Goal: Use online tool/utility: Utilize a website feature to perform a specific function

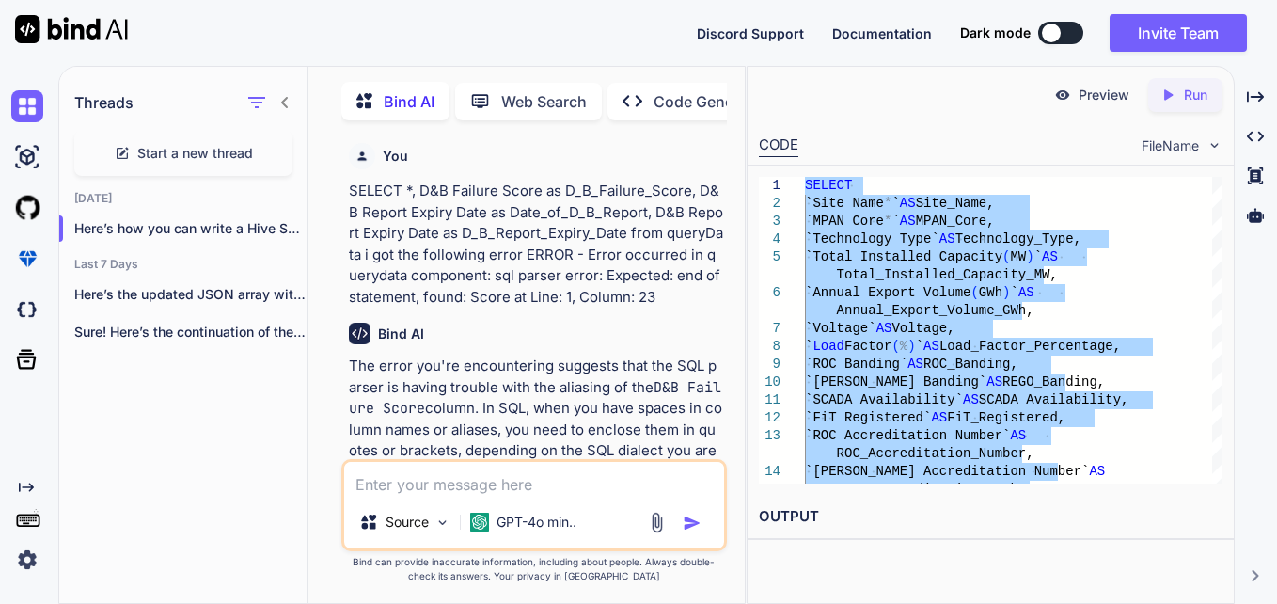
scroll to position [7871, 0]
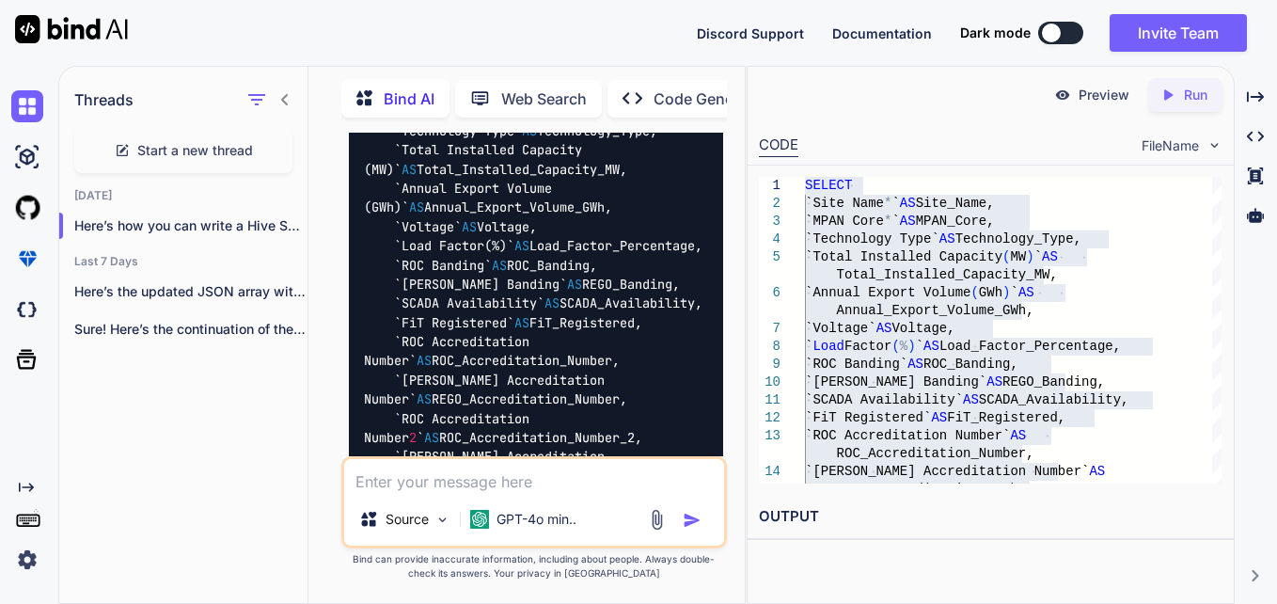
click at [544, 475] on textarea at bounding box center [534, 476] width 381 height 34
paste textarea "fail unable to find column "Registration Type (Drop Down - Gain/Renewal) "; val…"
type textarea "fail unable to find column "Registration Type (Drop Down - Gain/Renewal) "; val…"
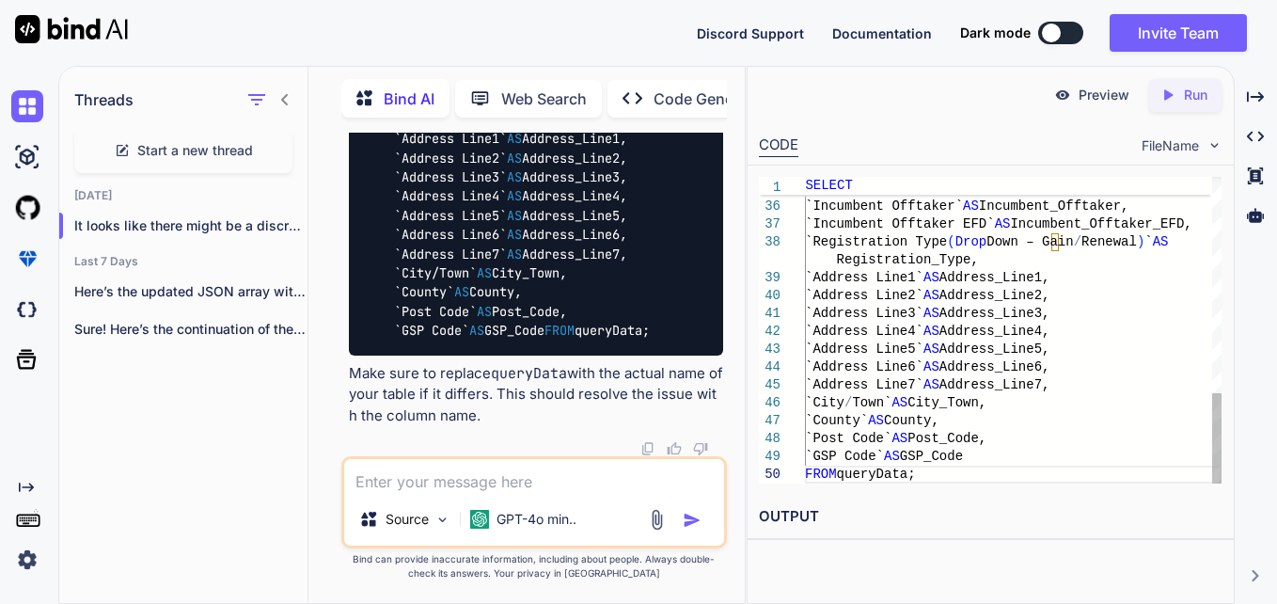
scroll to position [0, 0]
type textarea "SELECT `Site Name*` AS Site_Name, `MPAN Core*` AS MPAN_Core, `Technology Type` …"
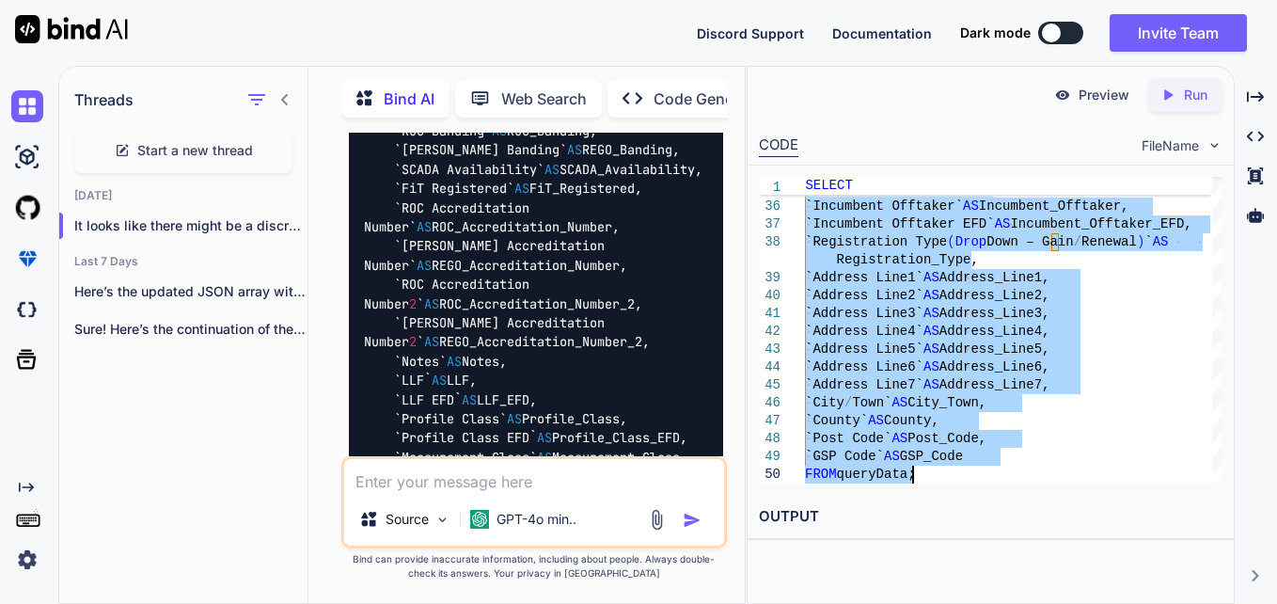
scroll to position [10045, 0]
click at [590, 489] on textarea at bounding box center [534, 476] width 381 height 34
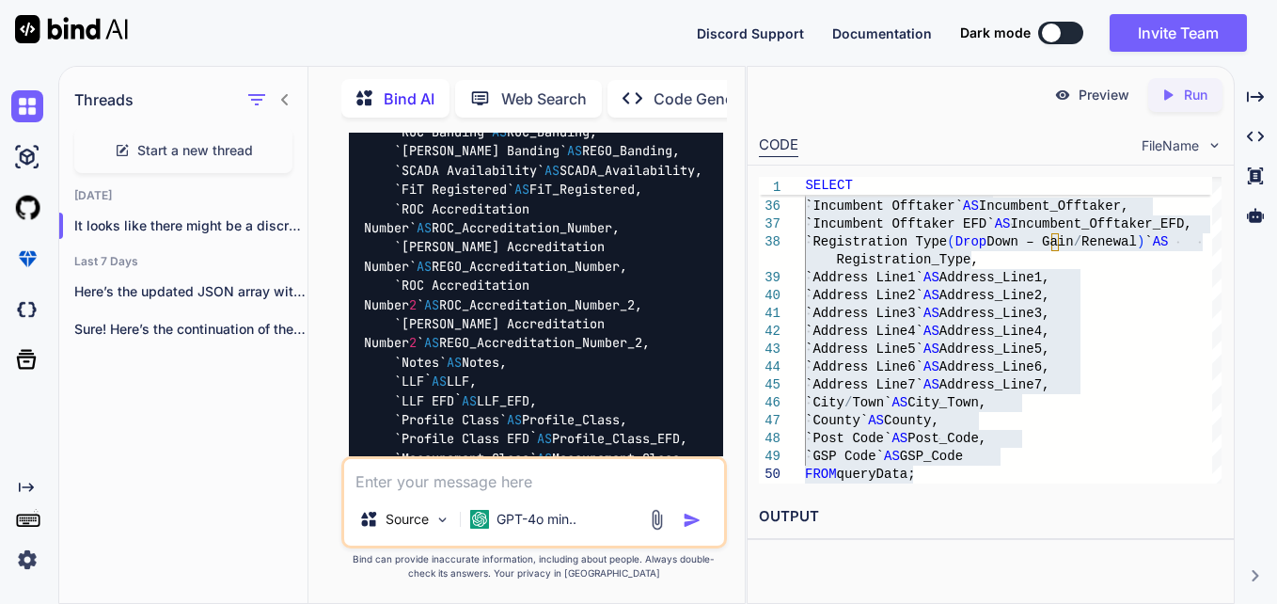
paste textarea "fail unable to find column "Incumbent_Offtaker_"; valid columns: ["Site_Name", …"
type textarea "fail unable to find column "Incumbent_Offtaker_"; valid columns: ["Site_Name", …"
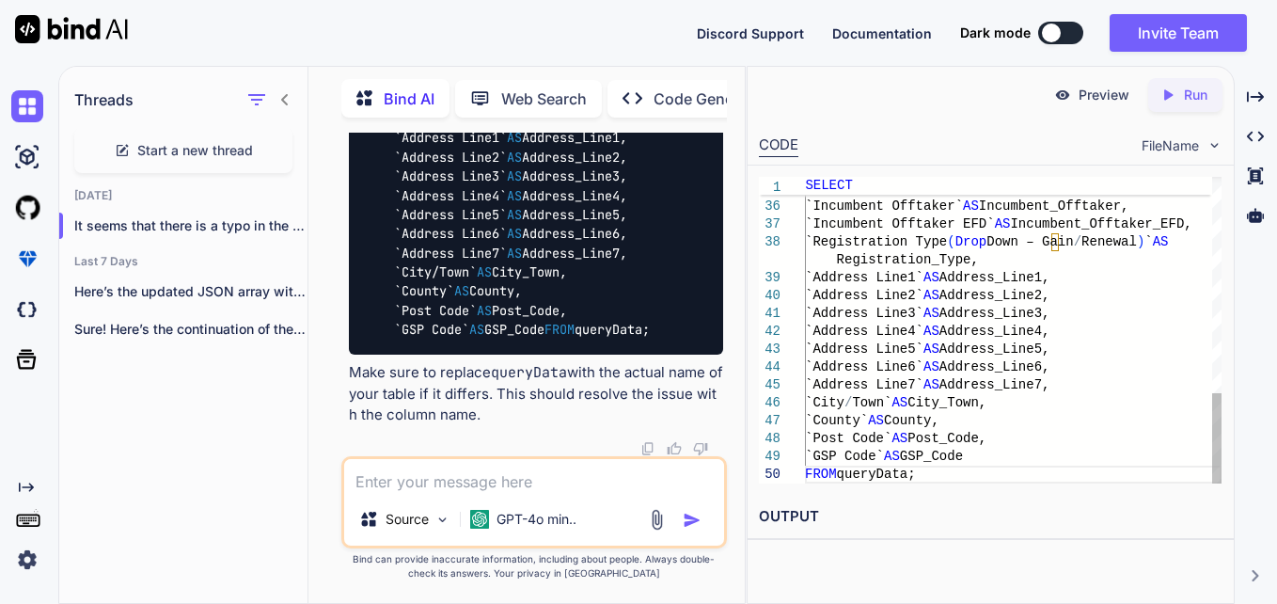
scroll to position [0, 0]
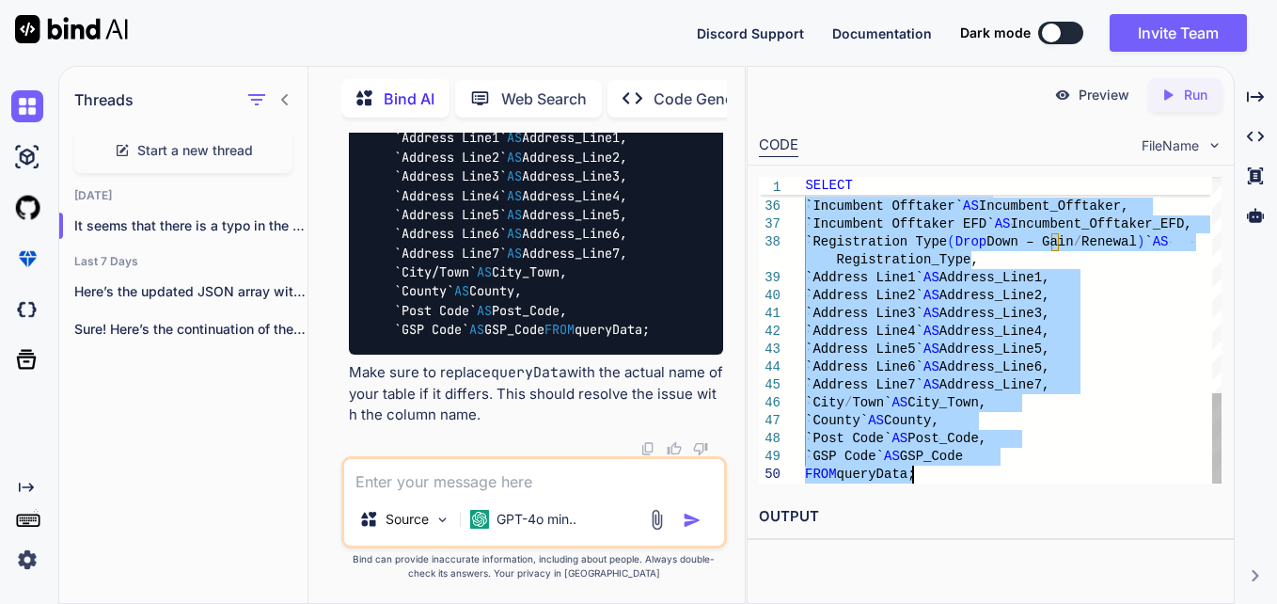
type textarea "SELECT `Site Name*` AS Site_Name, `MPAN Core*` AS MPAN_Core, `Technology Type` …"
